Goal: Complete application form: Complete application form

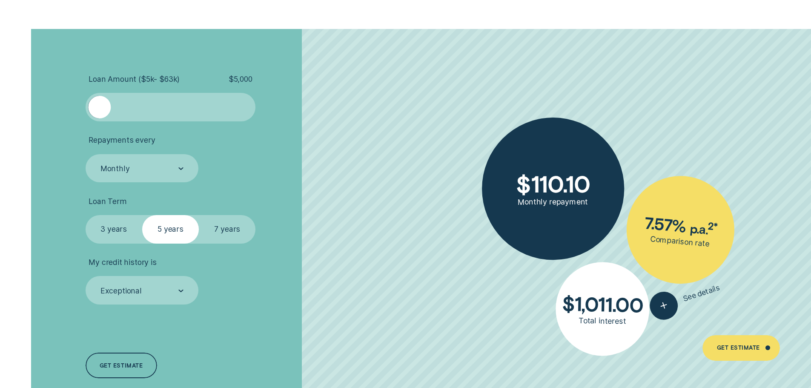
scroll to position [2022, 0]
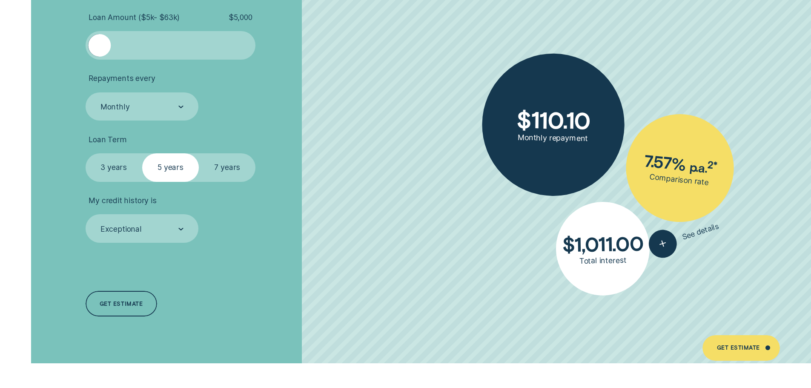
click at [235, 172] on label "7 years" at bounding box center [227, 167] width 57 height 29
click at [199, 153] on input "7 years" at bounding box center [199, 153] width 0 height 0
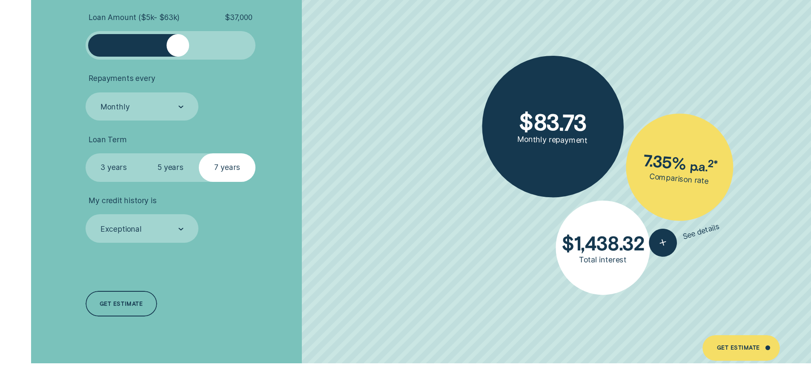
click at [178, 50] on div at bounding box center [171, 45] width 142 height 23
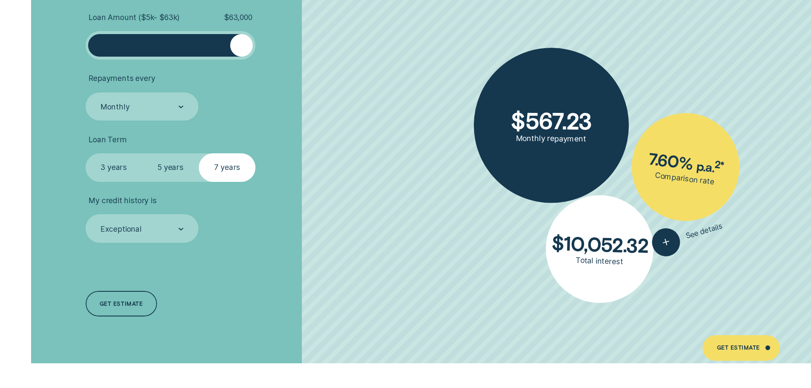
drag, startPoint x: 178, startPoint y: 50, endPoint x: 267, endPoint y: 56, distance: 88.4
click at [267, 56] on li "Loan Amount ( $5k - $63k ) $ 63,000" at bounding box center [216, 36] width 261 height 47
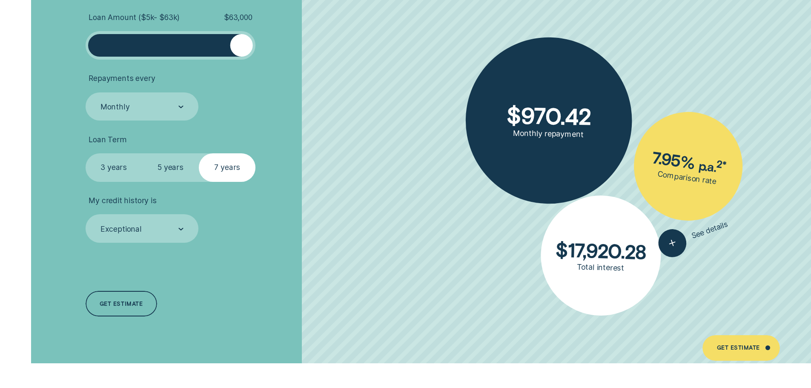
click at [181, 230] on div at bounding box center [180, 229] width 5 height 28
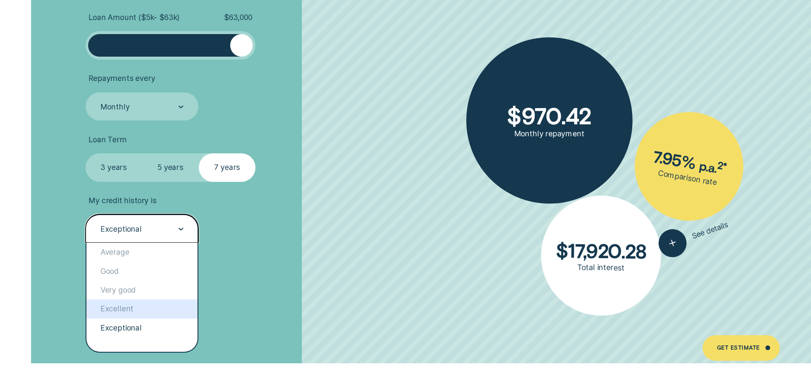
click at [120, 307] on div "Excellent" at bounding box center [142, 308] width 112 height 19
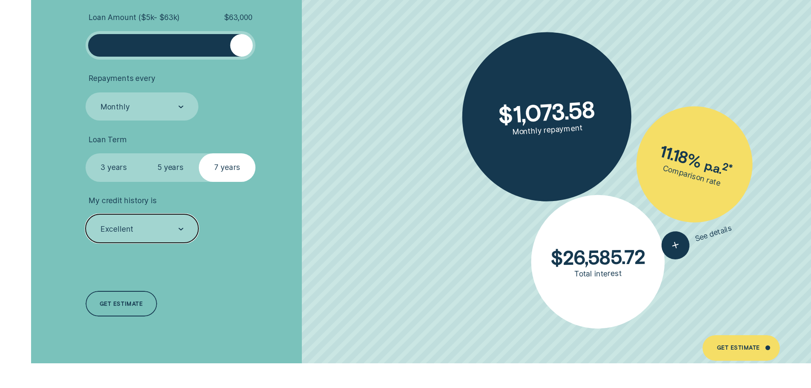
click at [145, 229] on div "Excellent" at bounding box center [142, 229] width 84 height 11
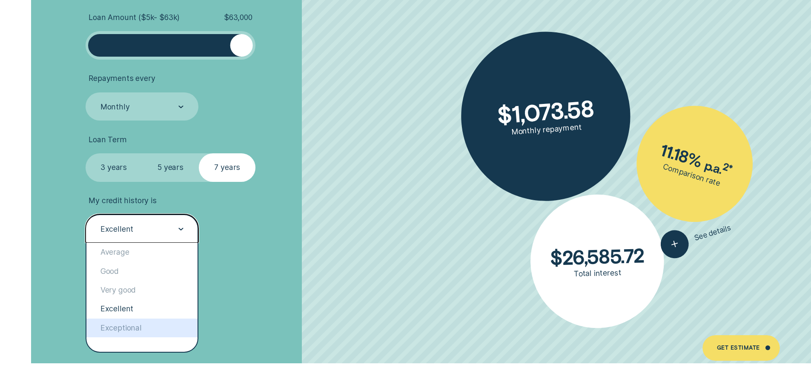
click at [112, 331] on div "Exceptional" at bounding box center [142, 328] width 112 height 19
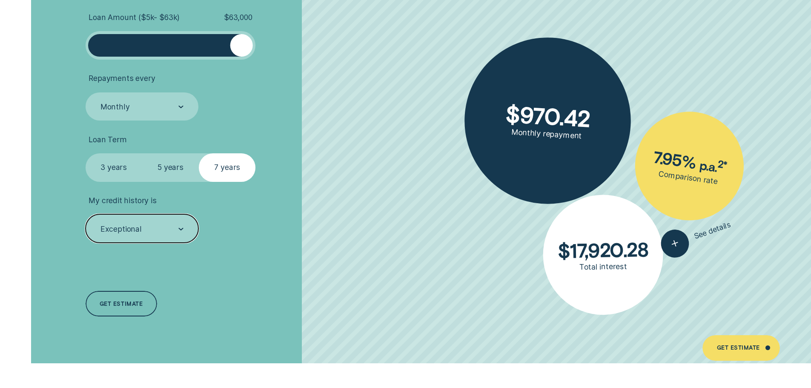
click at [135, 232] on div "Exceptional" at bounding box center [121, 228] width 41 height 9
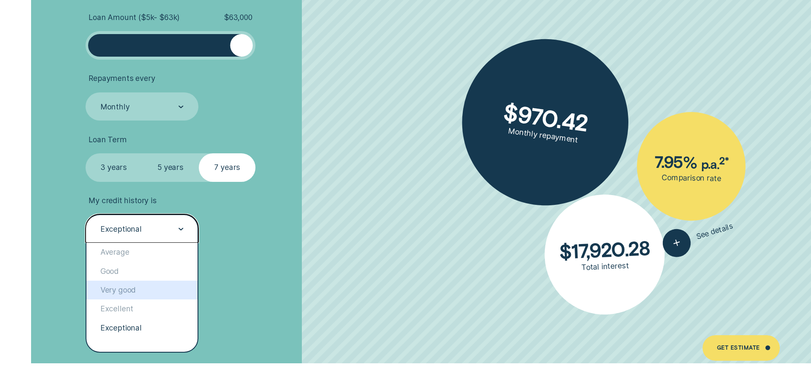
click at [116, 295] on div "Very good" at bounding box center [142, 290] width 112 height 19
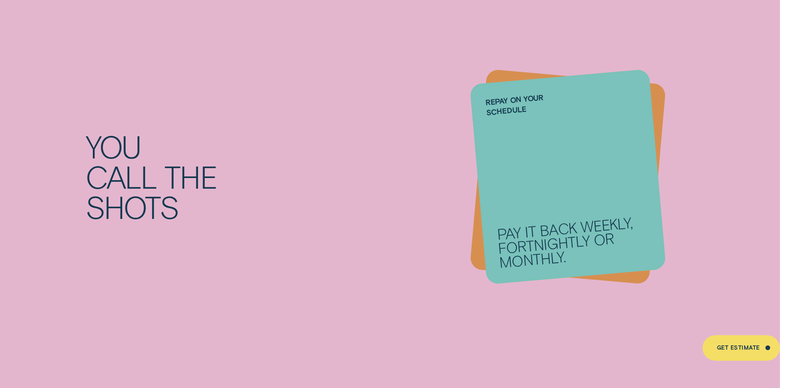
scroll to position [1213, 0]
